Goal: Information Seeking & Learning: Find specific page/section

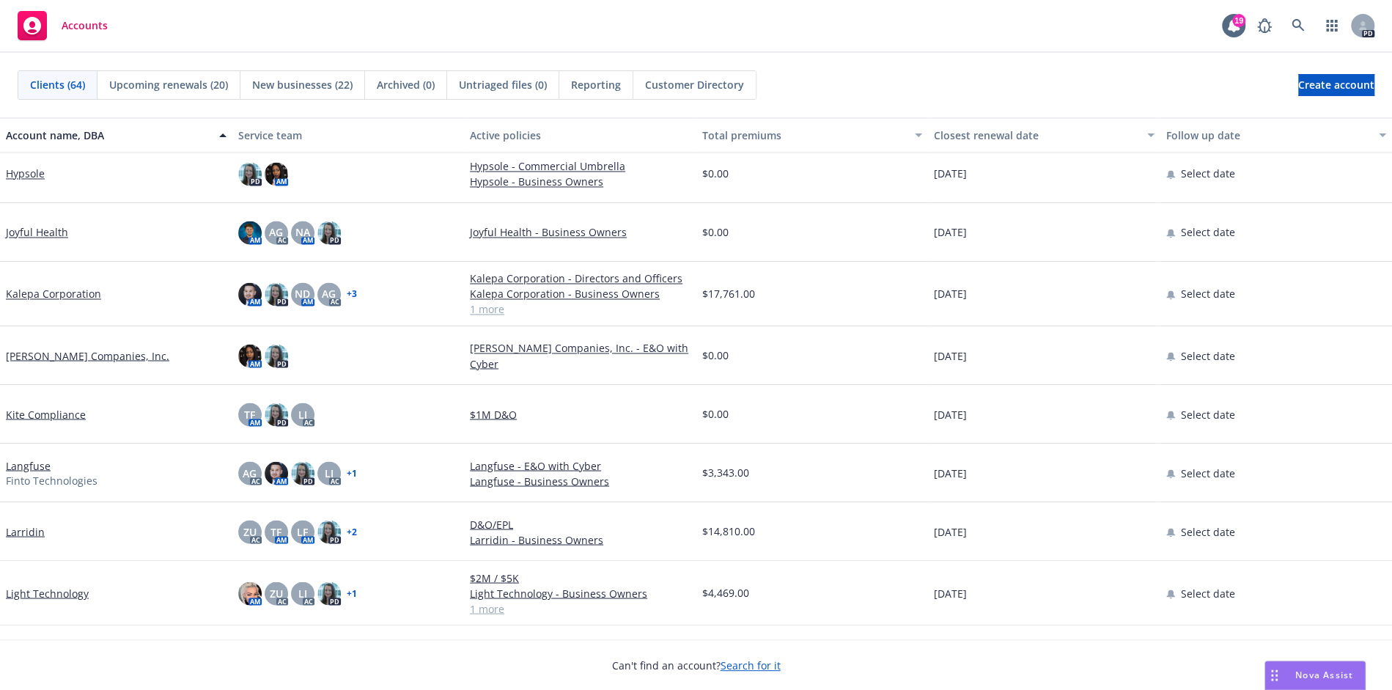
scroll to position [1854, 0]
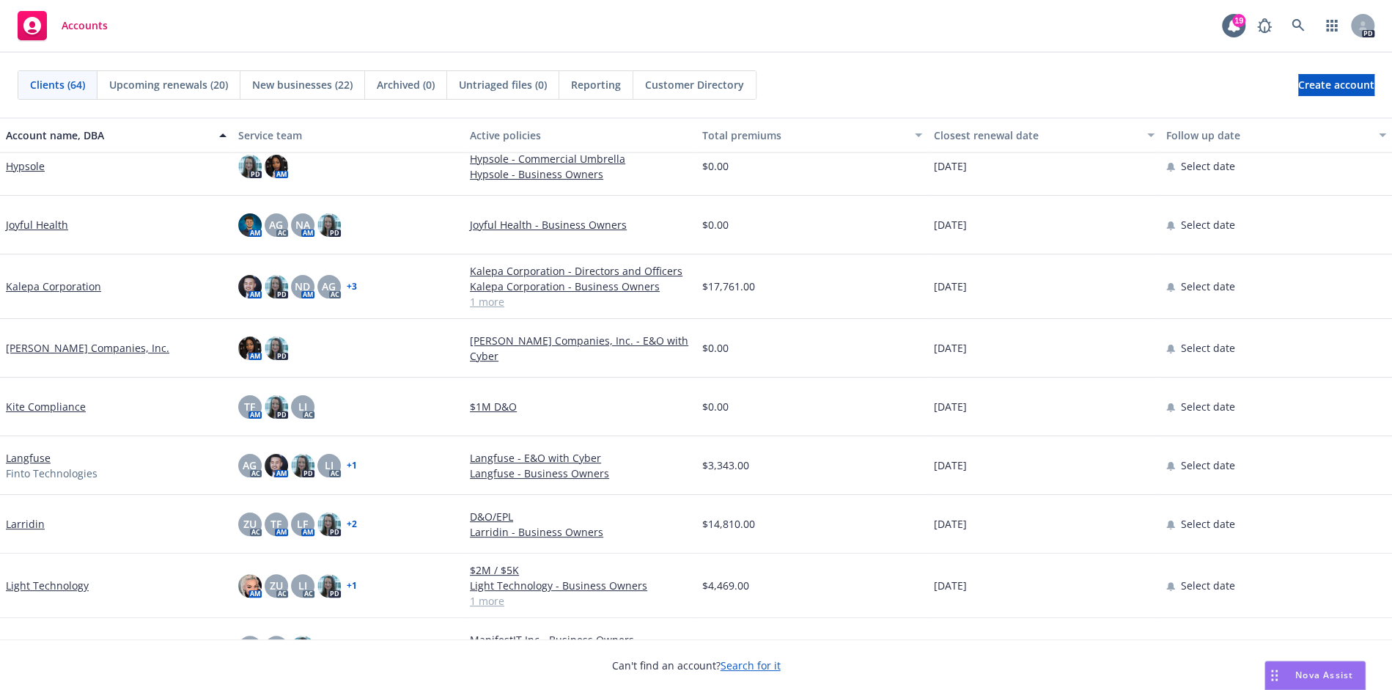
click at [59, 279] on link "Kalepa Corporation" at bounding box center [53, 286] width 95 height 15
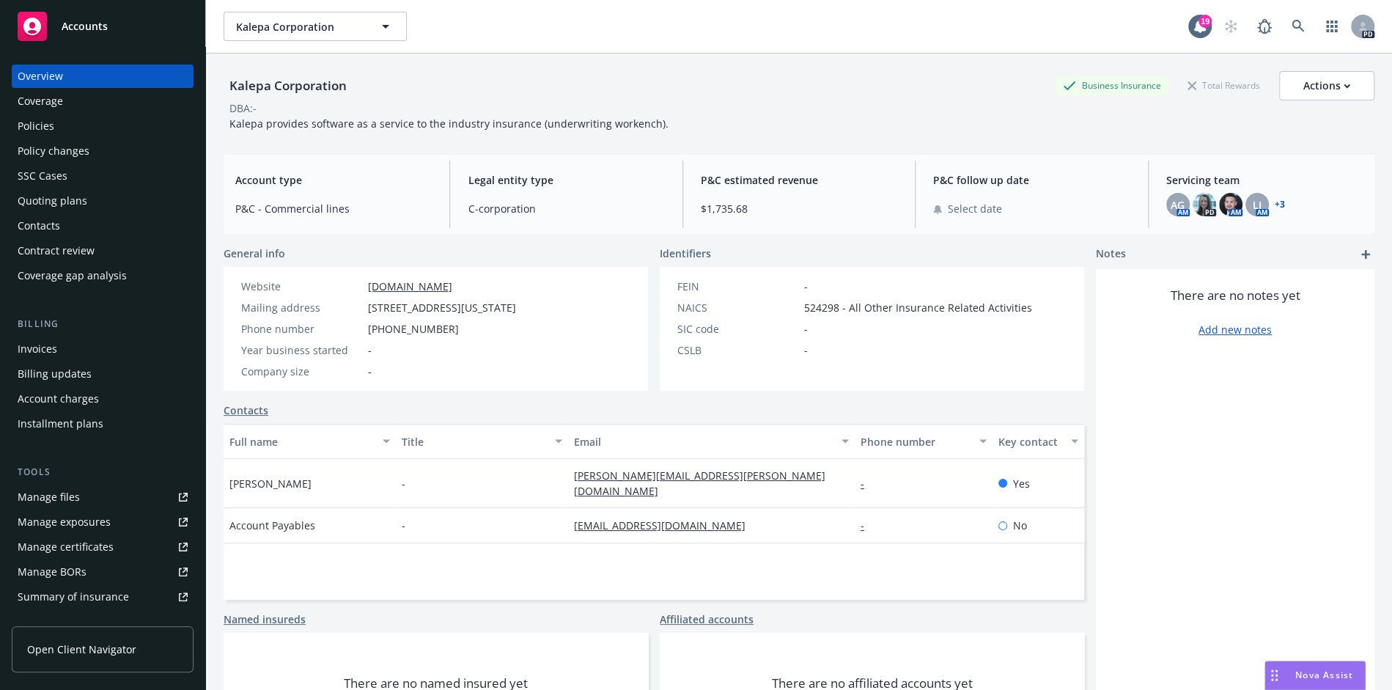
click at [30, 99] on div "Coverage" at bounding box center [40, 100] width 45 height 23
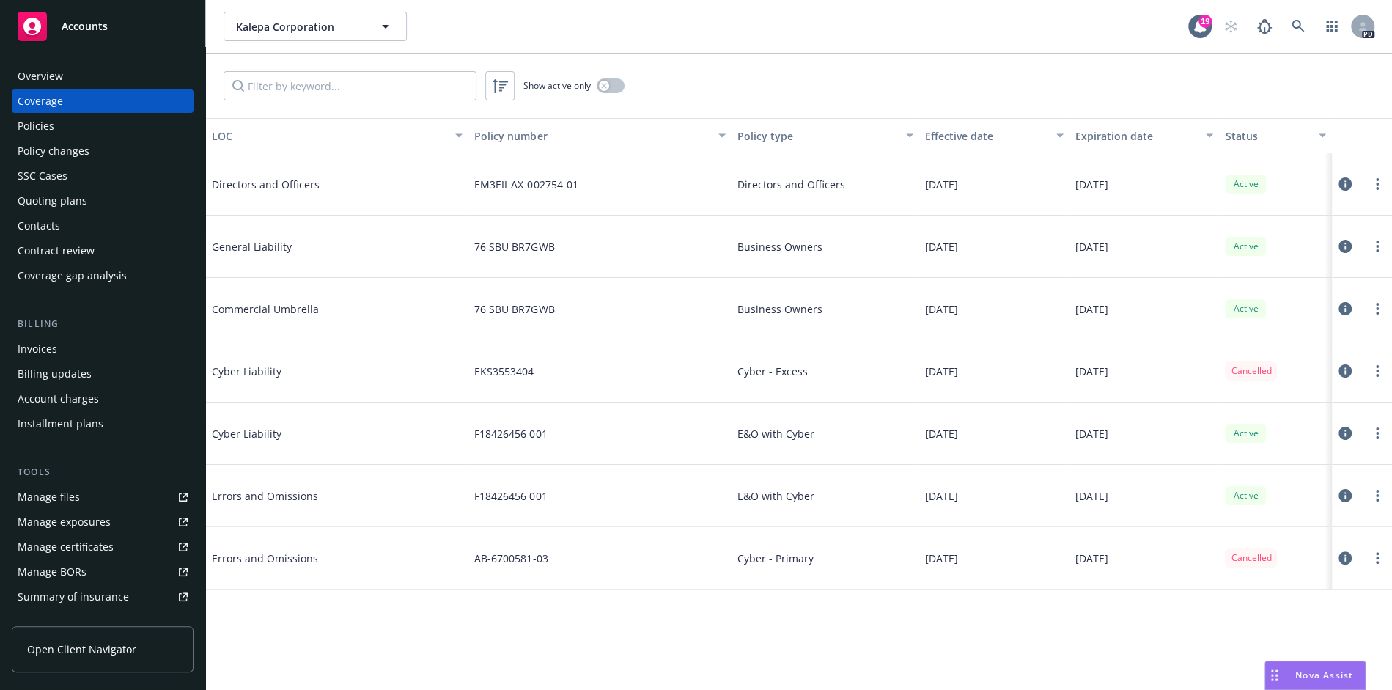
click at [75, 150] on div "Policy changes" at bounding box center [54, 150] width 72 height 23
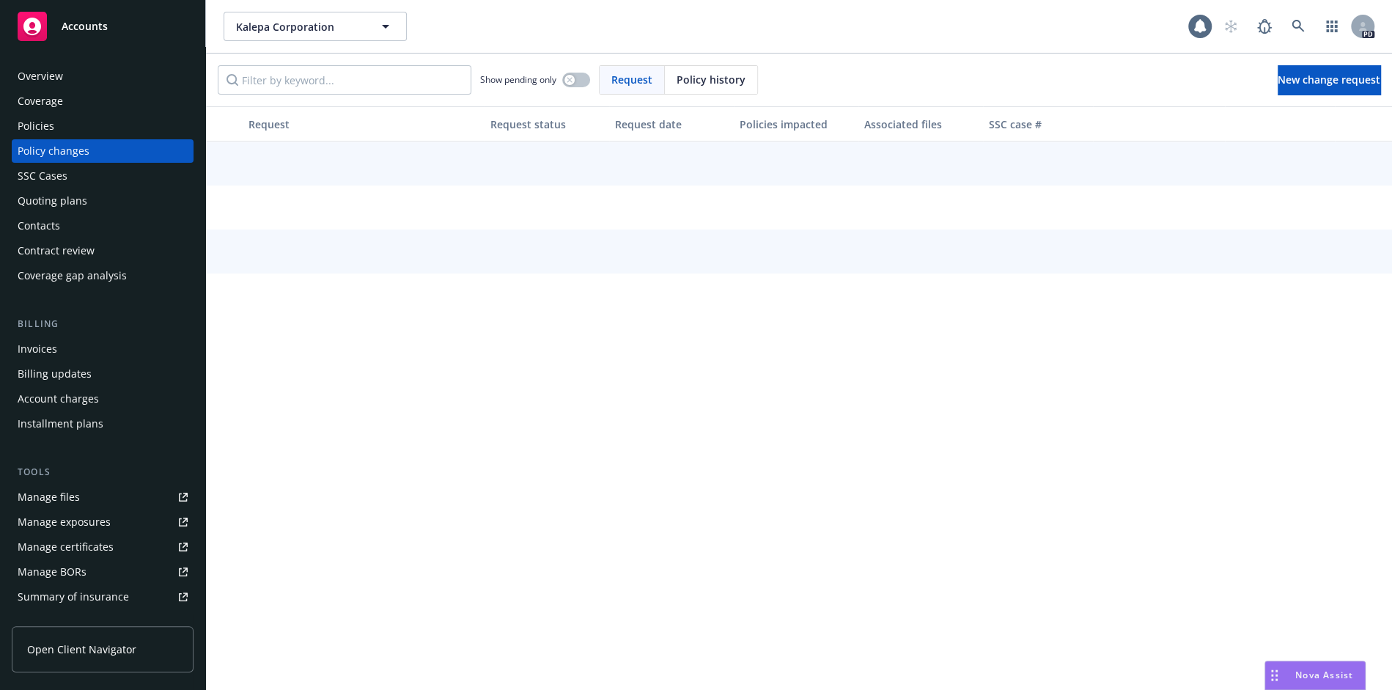
click at [70, 126] on div "Policies" at bounding box center [103, 125] width 170 height 23
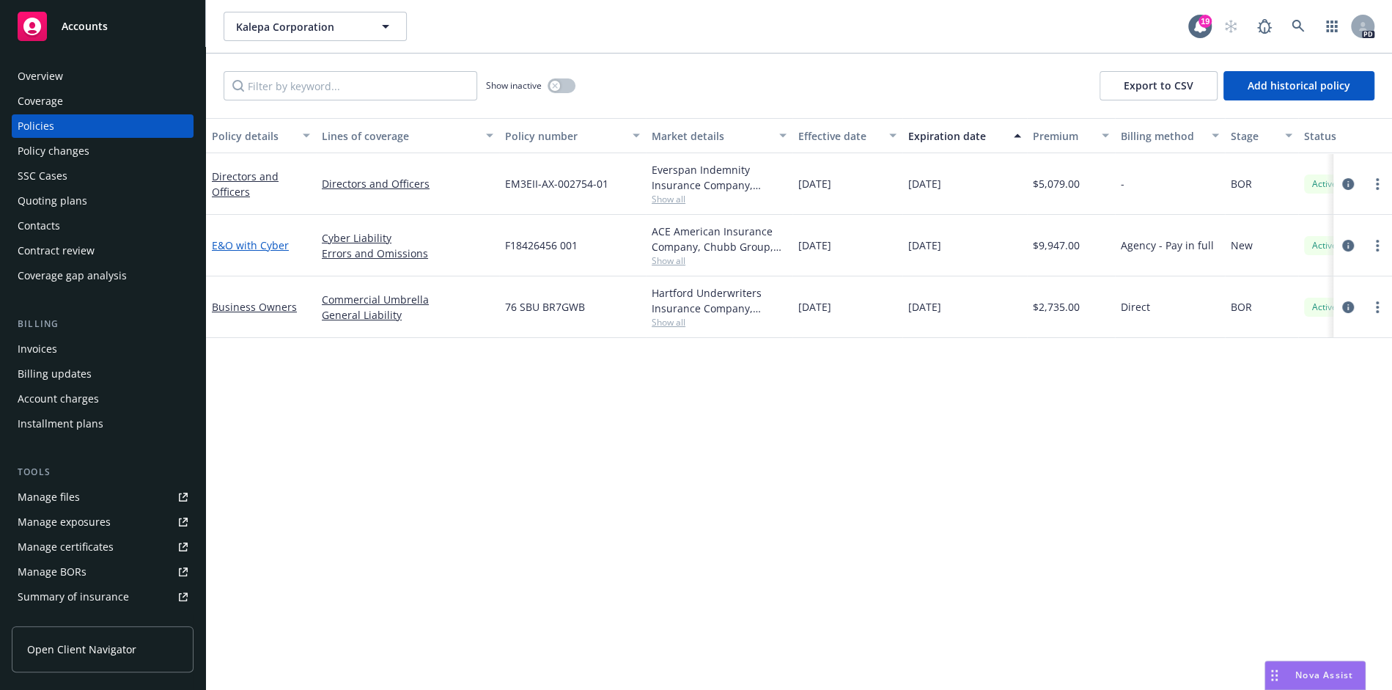
click at [224, 247] on link "E&O with Cyber" at bounding box center [250, 245] width 77 height 14
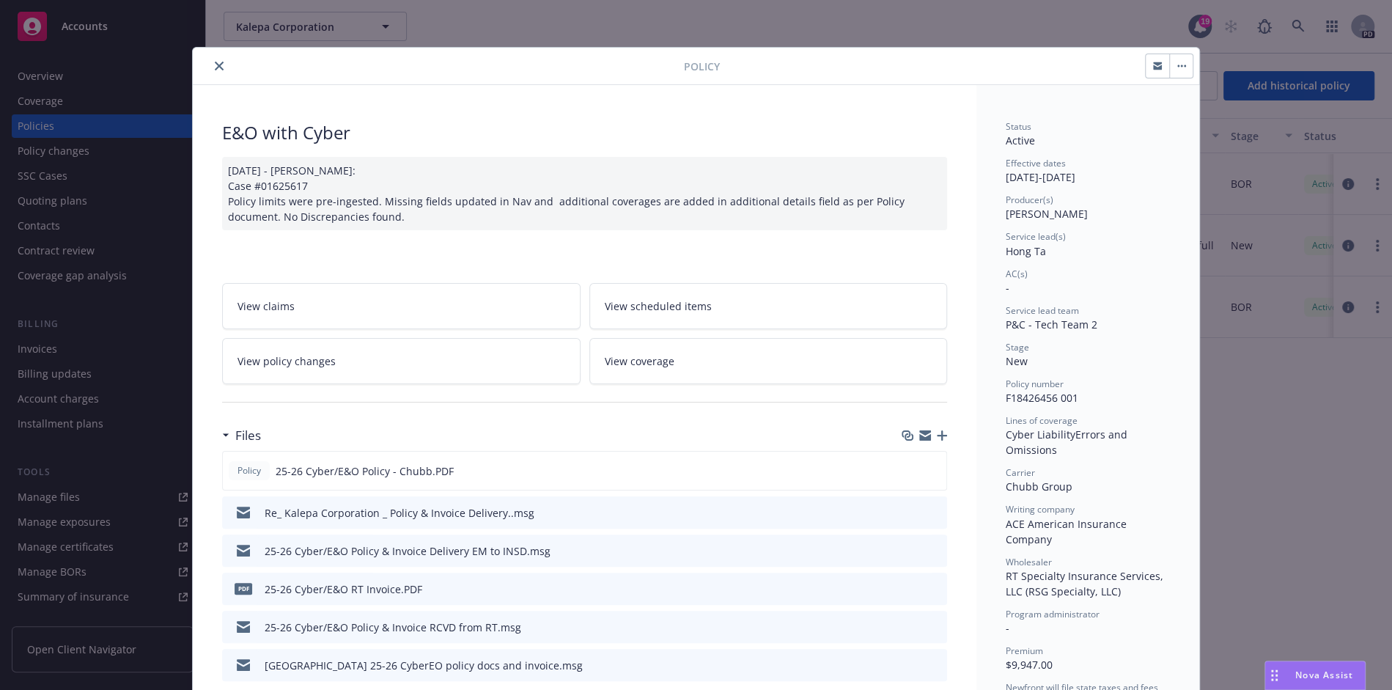
click at [218, 65] on icon "close" at bounding box center [219, 66] width 9 height 9
